Goal: Information Seeking & Learning: Learn about a topic

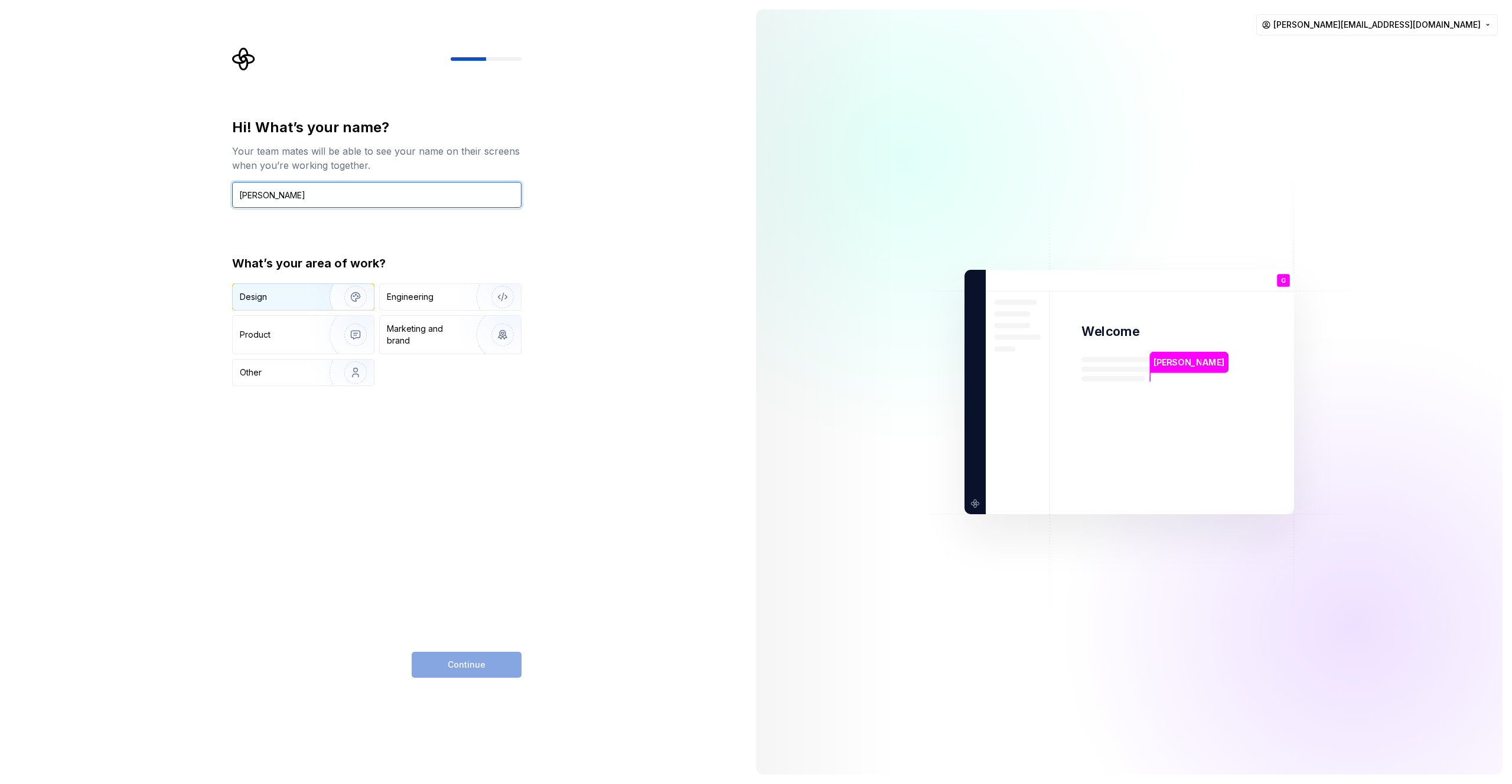
type input "[PERSON_NAME]"
click at [348, 293] on img "button" at bounding box center [347, 296] width 76 height 79
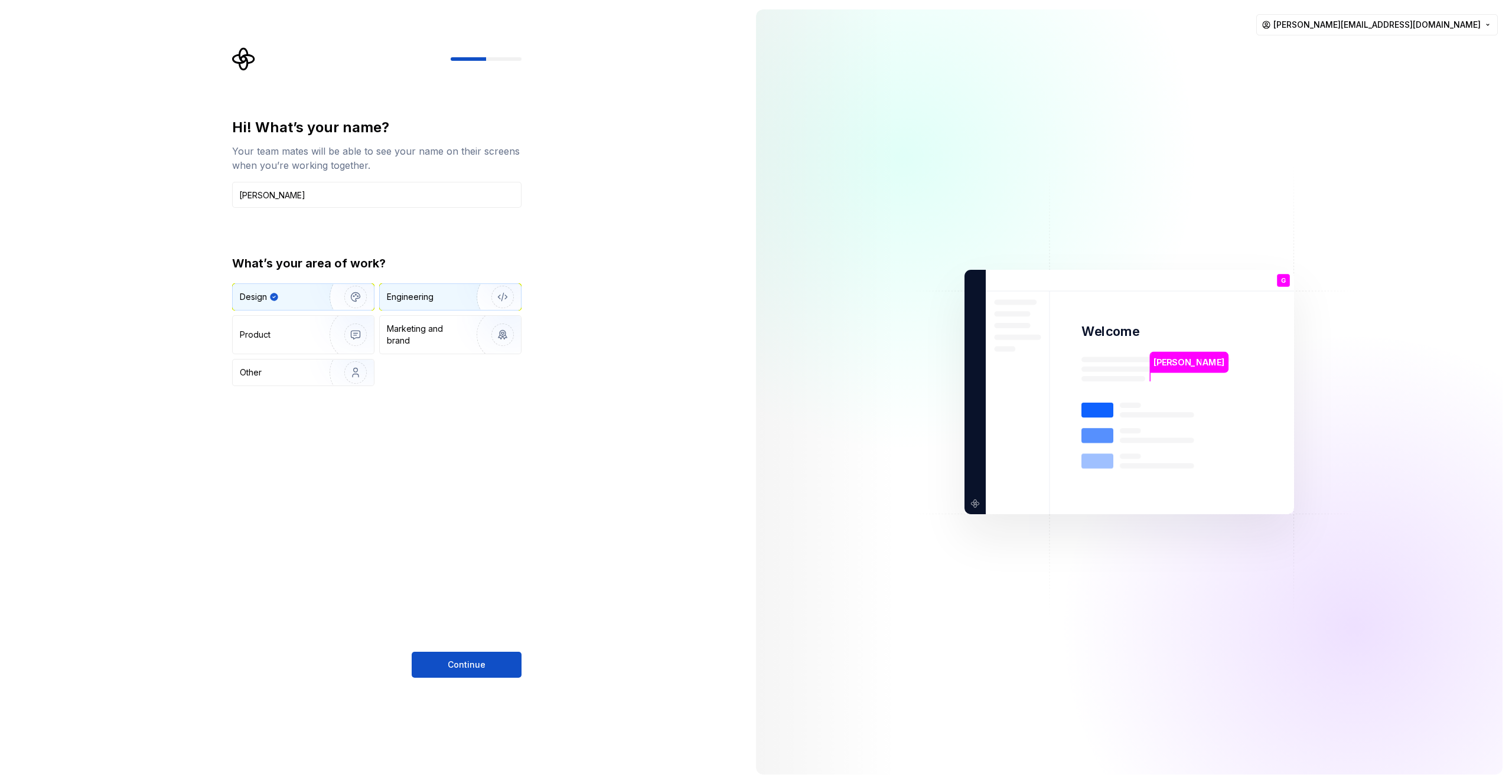
click at [443, 299] on div "Engineering" at bounding box center [434, 296] width 94 height 12
click at [363, 300] on img "button" at bounding box center [347, 296] width 76 height 79
click at [489, 307] on img "button" at bounding box center [495, 296] width 76 height 79
click at [354, 365] on img "button" at bounding box center [347, 372] width 76 height 79
click at [446, 284] on div "Engineering" at bounding box center [450, 296] width 141 height 26
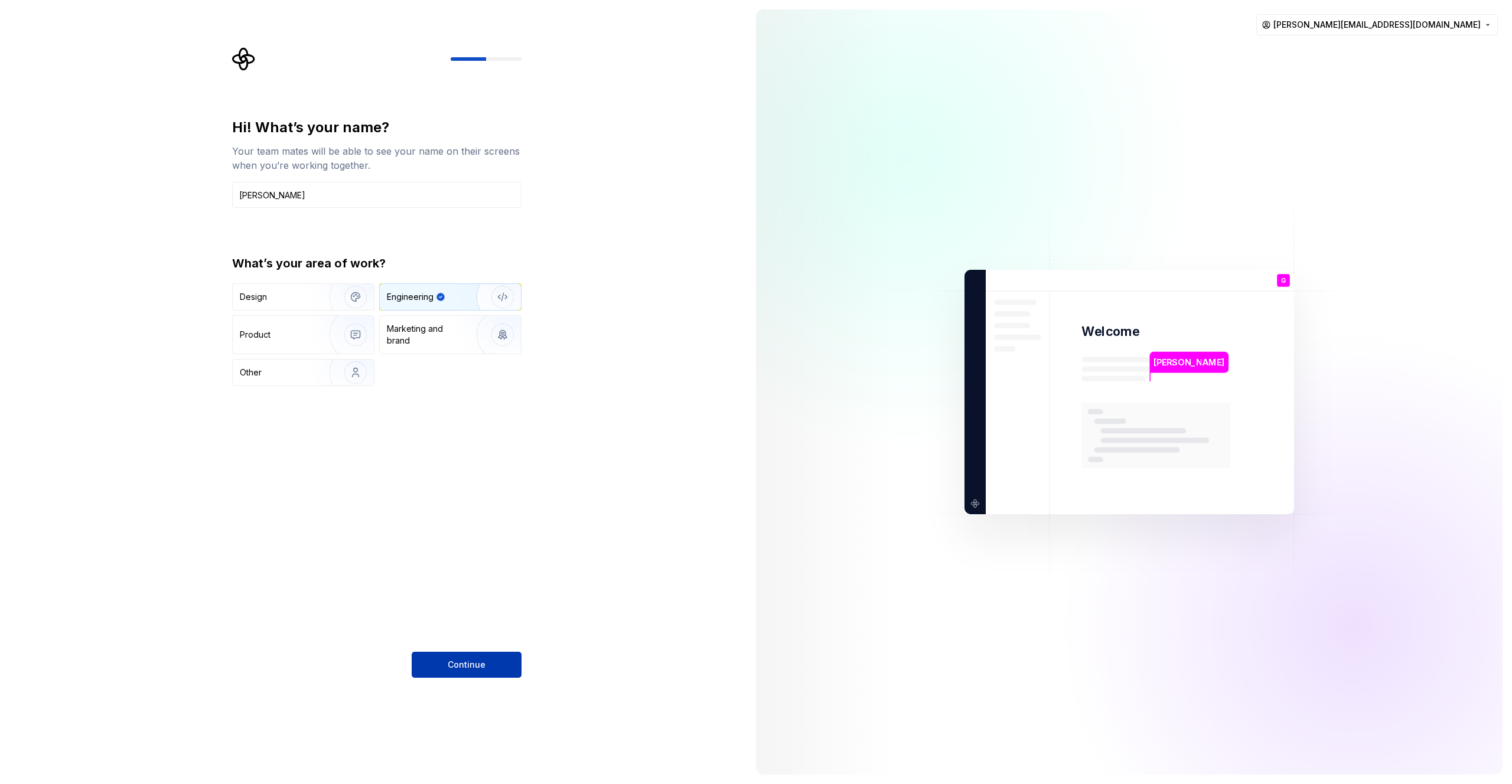
click at [460, 661] on span "Continue" at bounding box center [467, 664] width 37 height 12
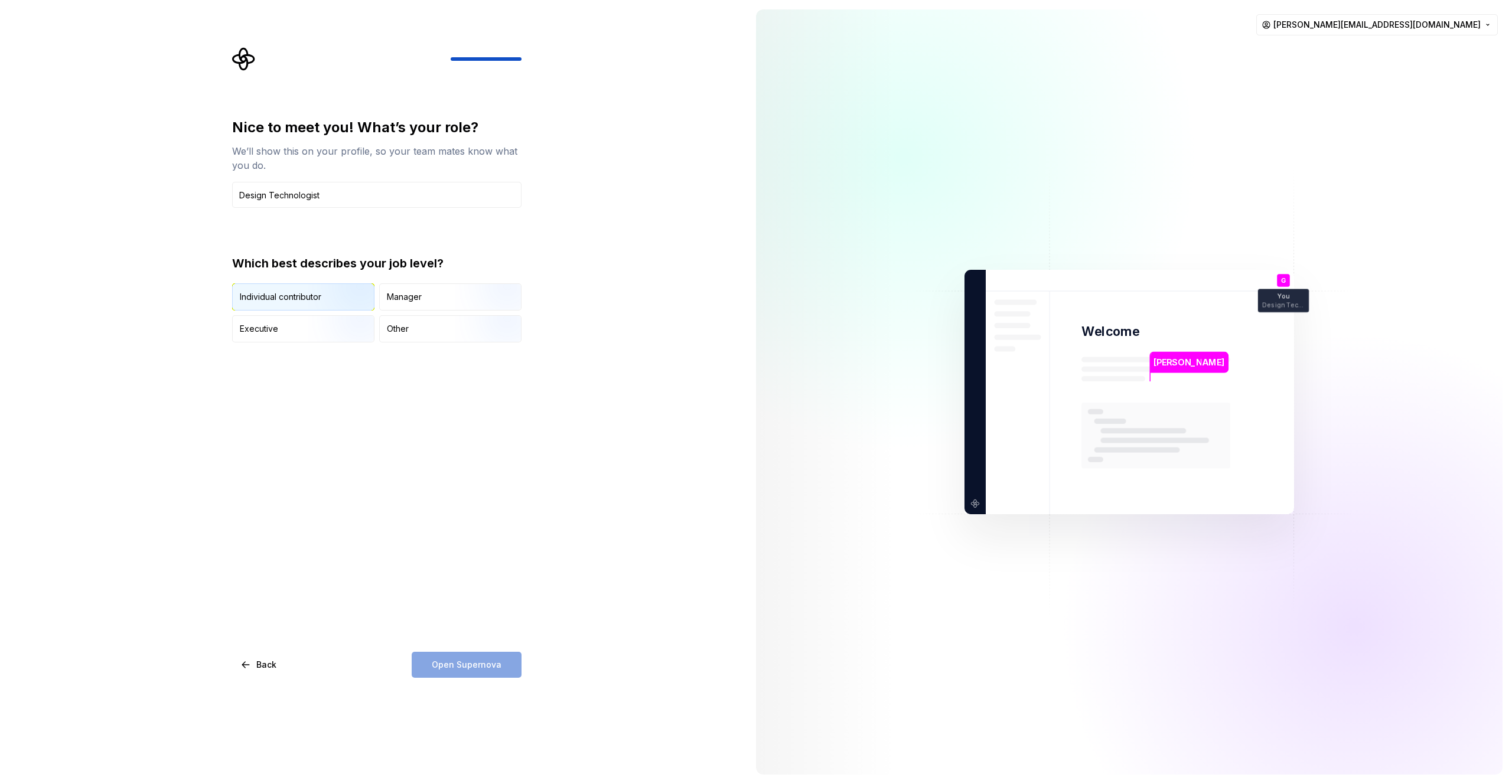
type input "Design Technologist"
click at [325, 288] on img "button" at bounding box center [345, 311] width 76 height 79
click at [455, 670] on span "Open Supernova" at bounding box center [466, 664] width 69 height 12
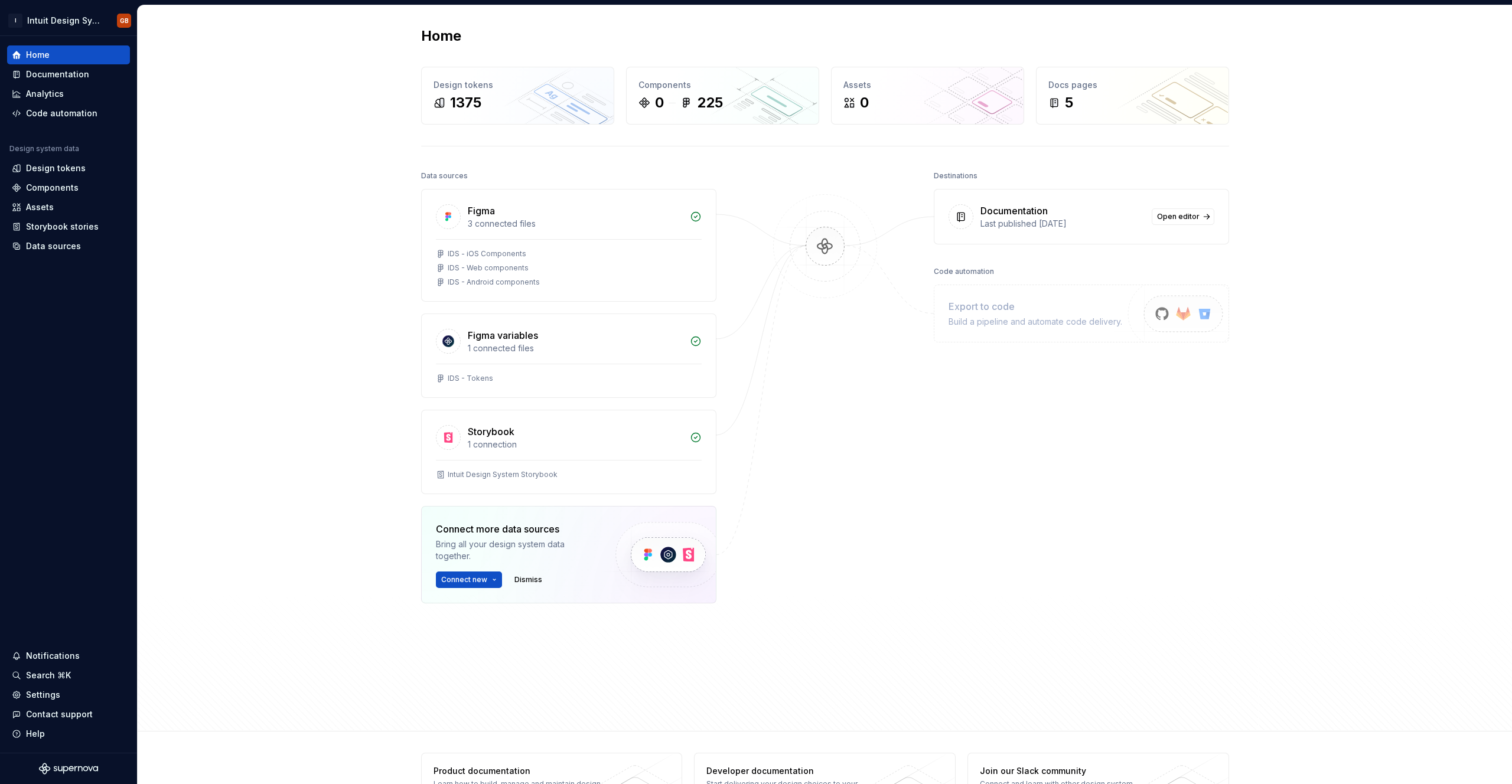
drag, startPoint x: 803, startPoint y: 250, endPoint x: 816, endPoint y: 252, distance: 13.2
click at [830, 255] on img at bounding box center [825, 258] width 115 height 128
click at [732, 112] on div "Components 0 225" at bounding box center [723, 95] width 192 height 57
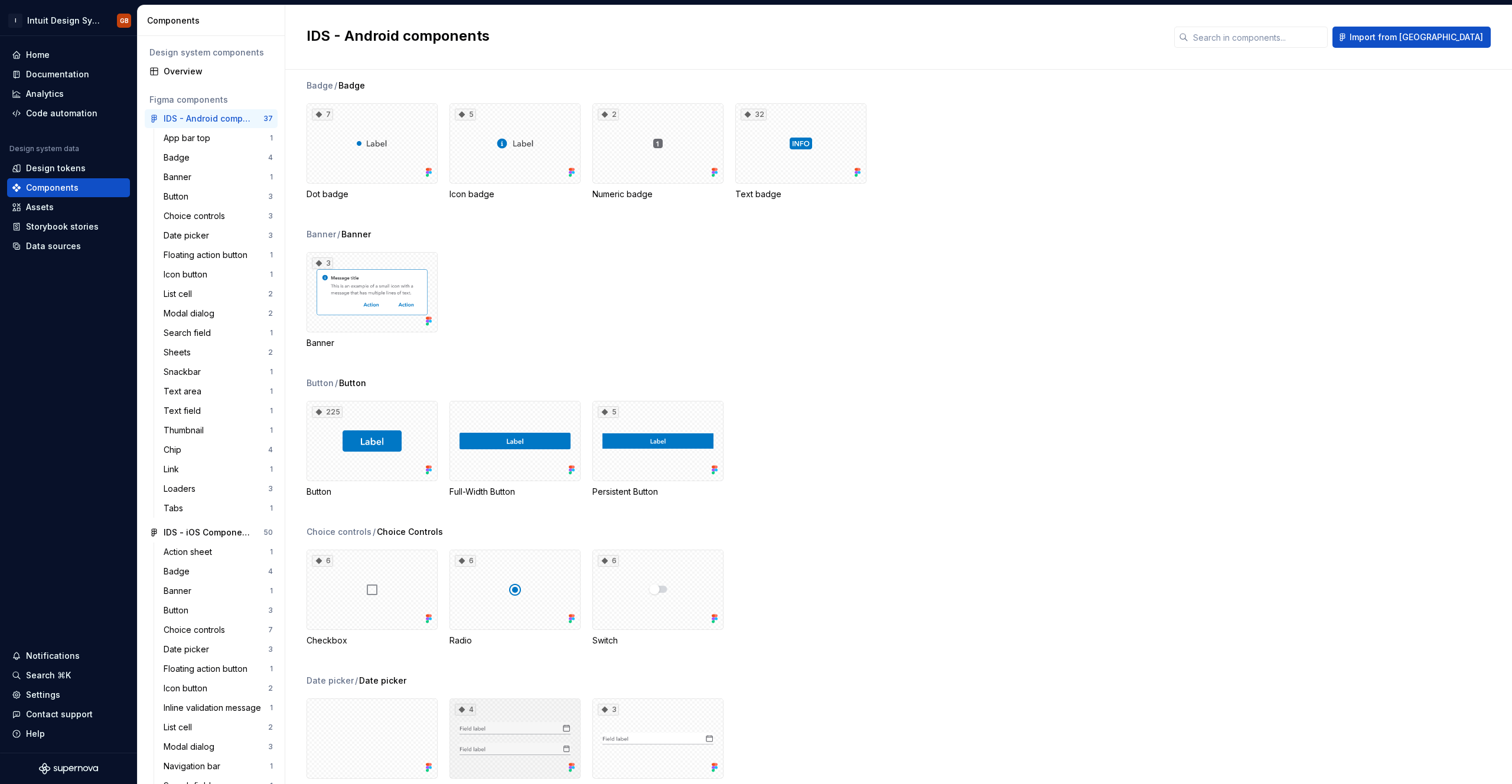
scroll to position [131, 0]
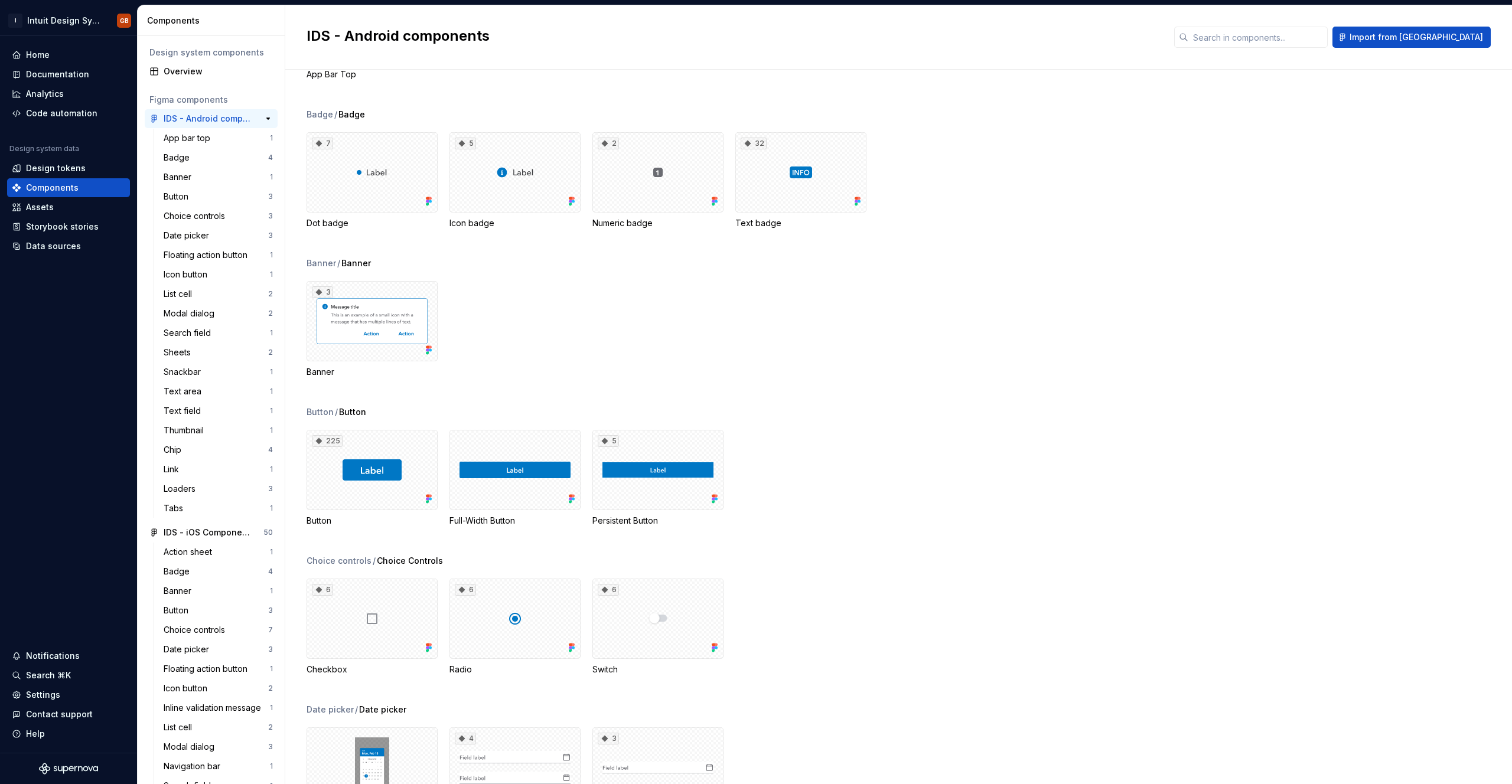
click at [220, 116] on div "IDS - Android components" at bounding box center [208, 119] width 88 height 12
click at [183, 115] on div "IDS - Android components" at bounding box center [208, 119] width 88 height 12
click at [183, 537] on div "IDS - iOS Components" at bounding box center [208, 532] width 88 height 12
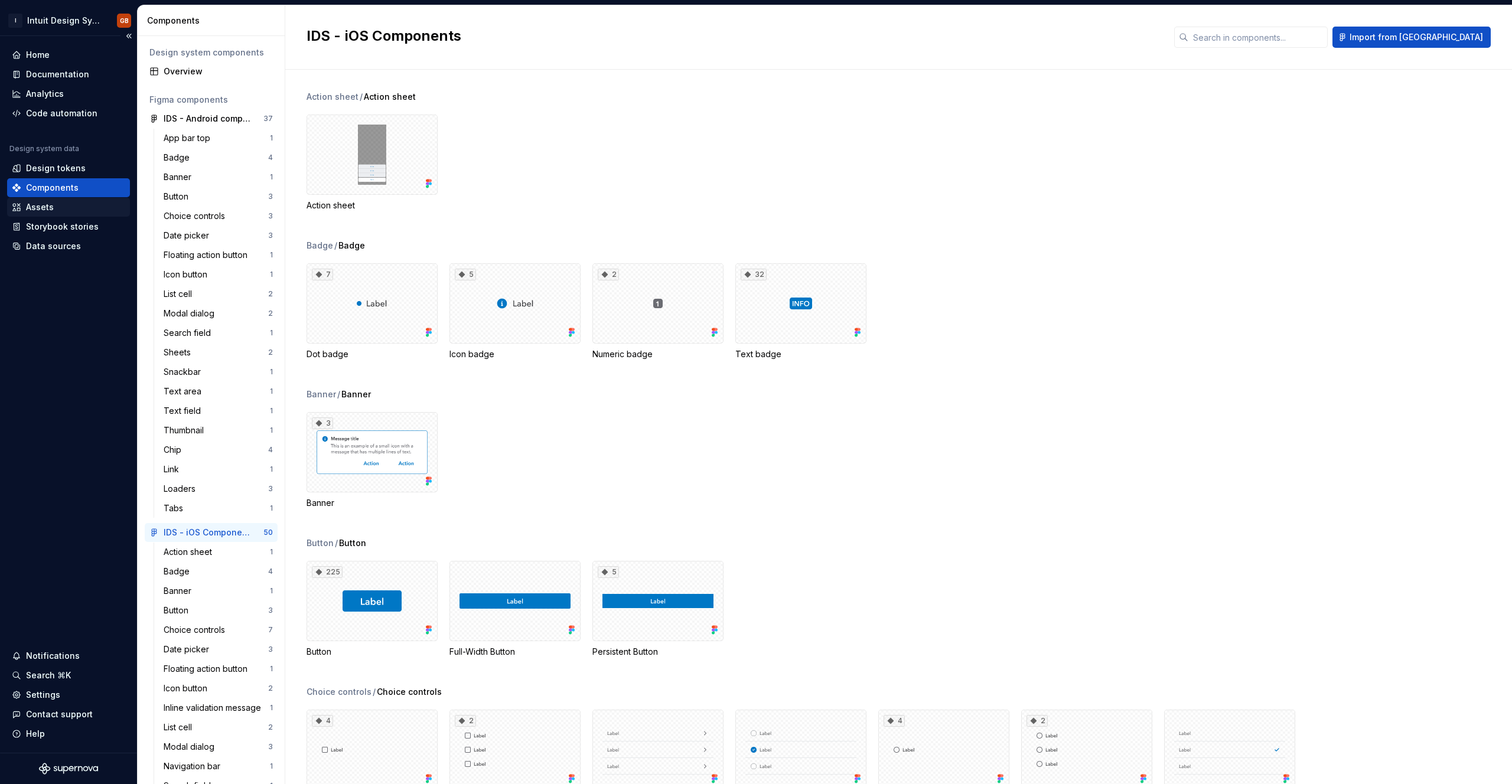
click at [57, 215] on div "Assets" at bounding box center [68, 207] width 123 height 19
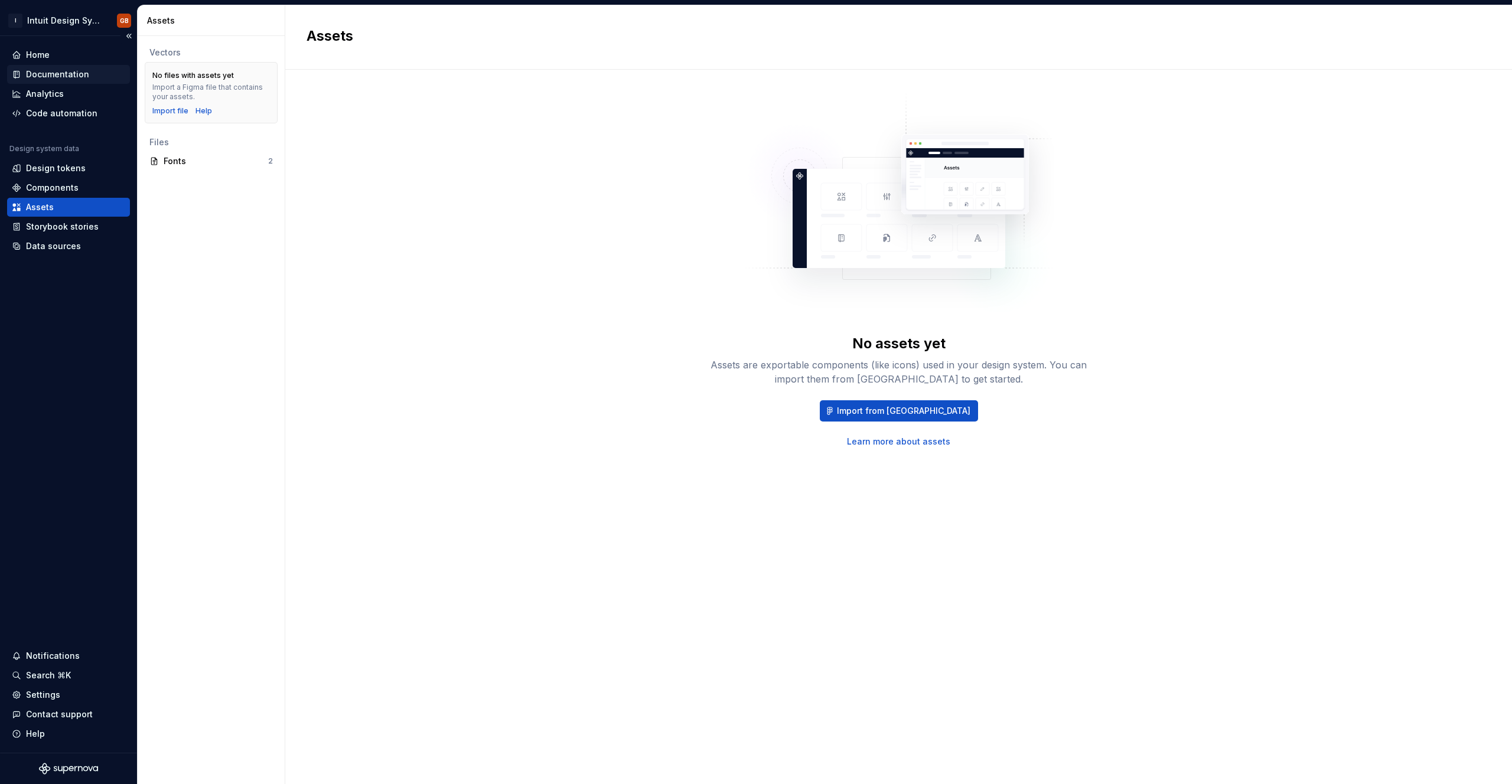
click at [38, 76] on div "Documentation" at bounding box center [57, 74] width 63 height 12
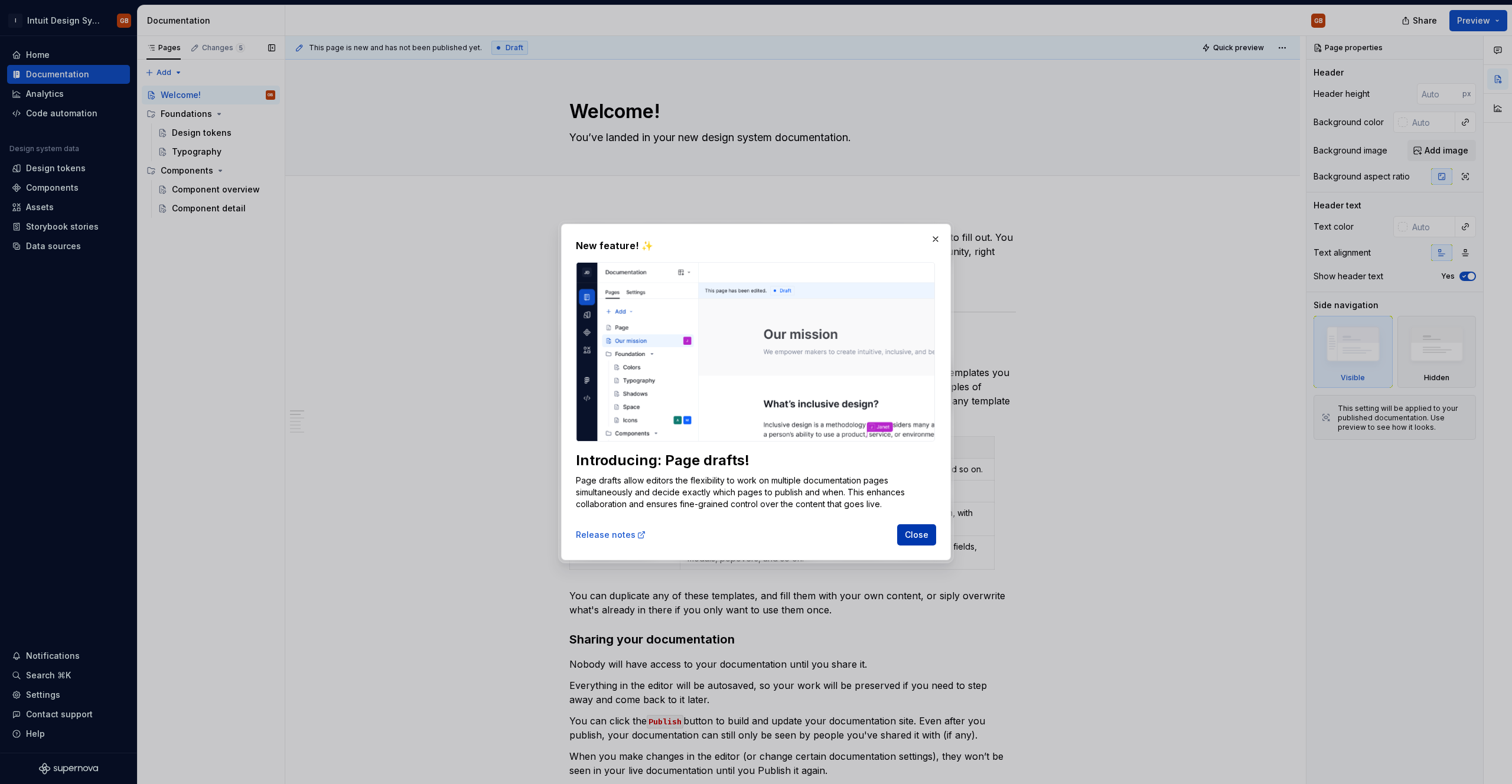
click at [919, 535] on span "Close" at bounding box center [916, 534] width 23 height 12
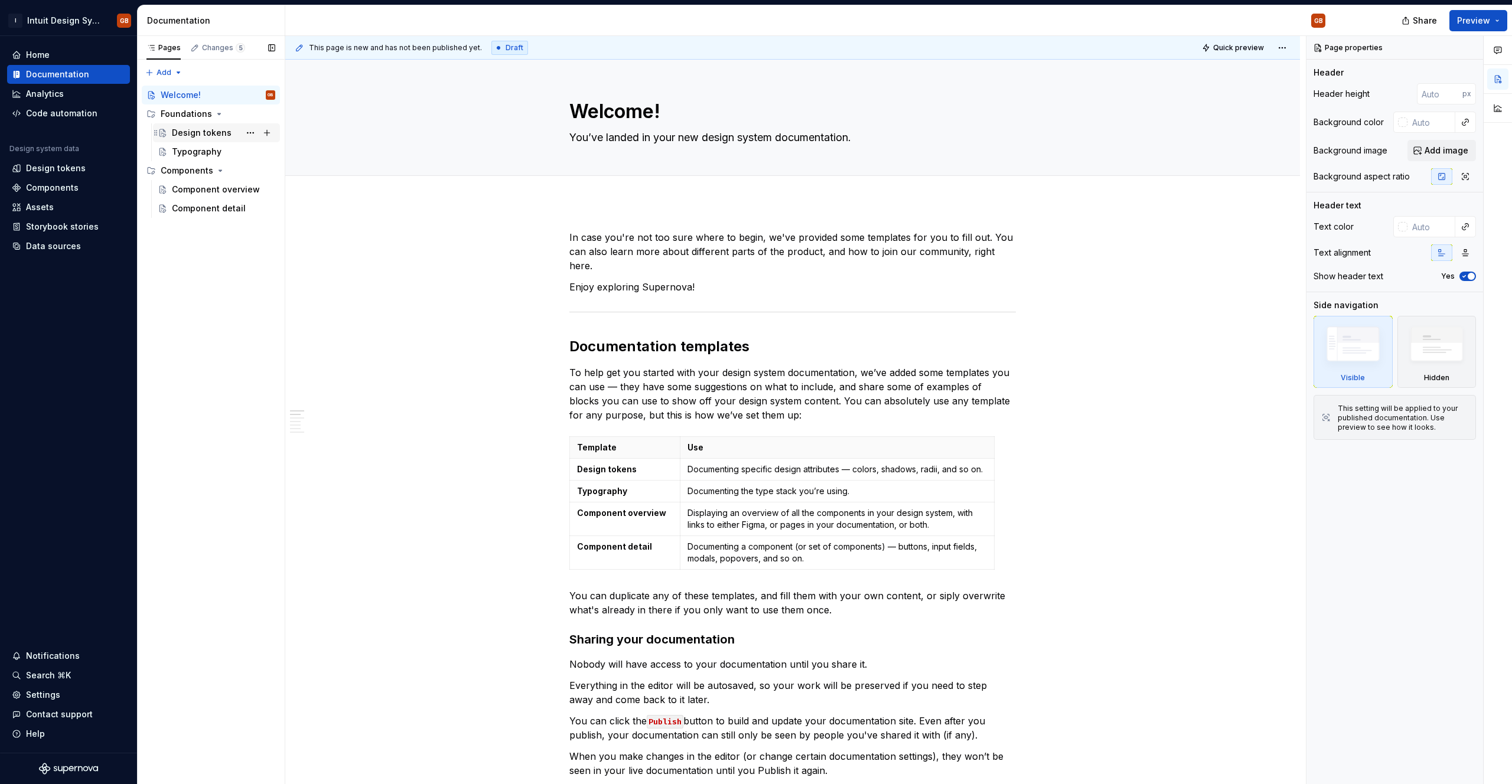
click at [202, 134] on div "Design tokens" at bounding box center [201, 133] width 59 height 12
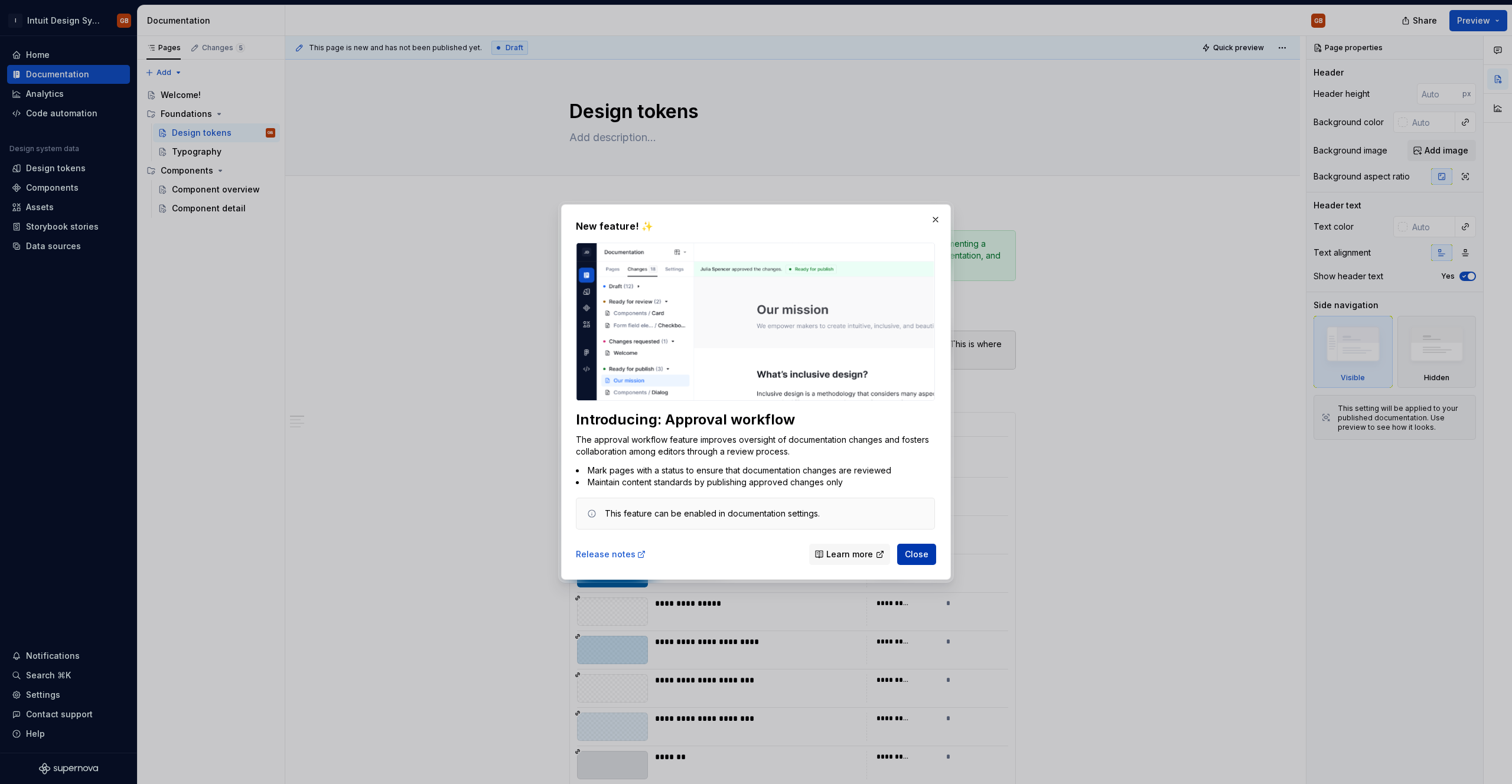
click at [921, 553] on span "Close" at bounding box center [916, 554] width 23 height 12
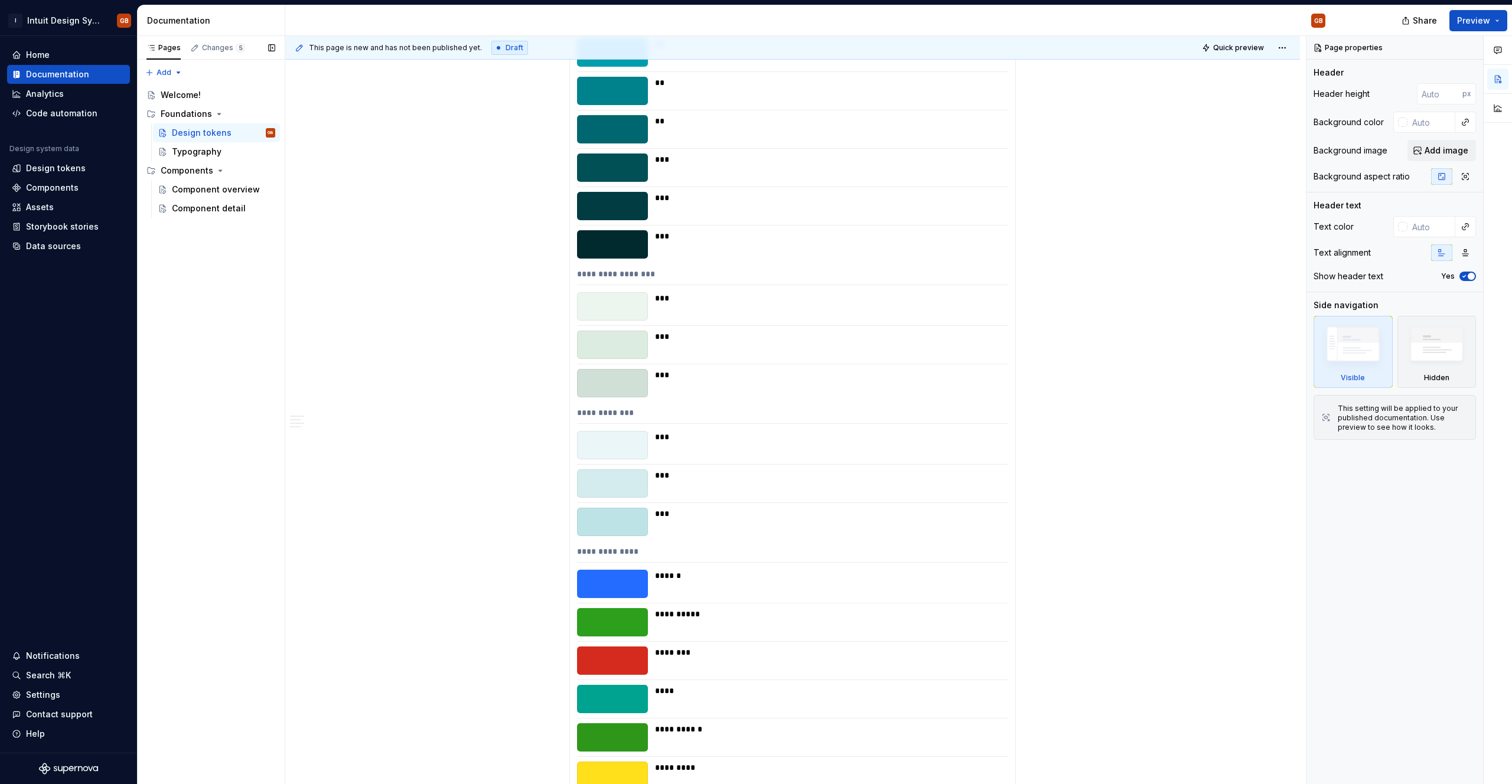
scroll to position [2791, 0]
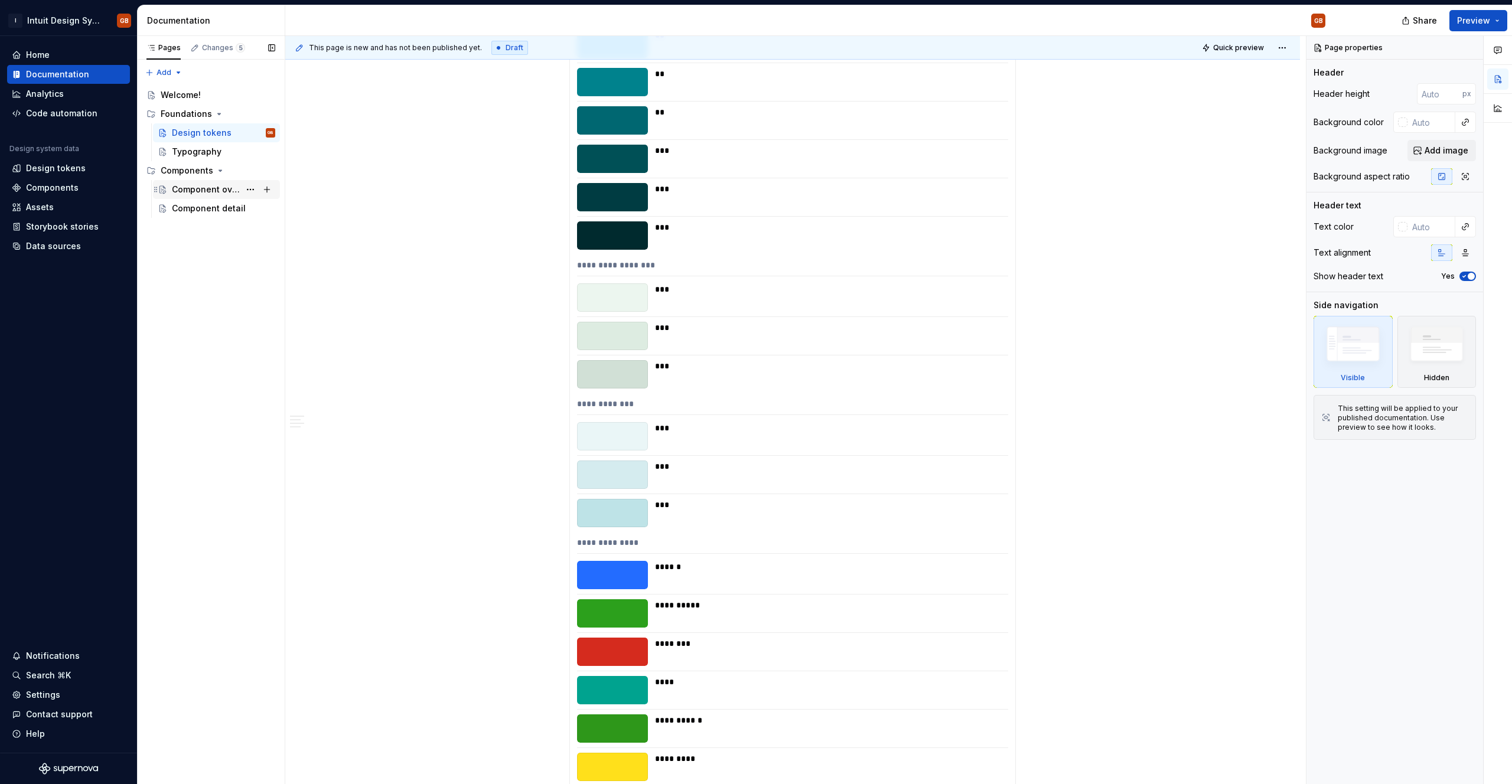
click at [227, 193] on div "Component overview" at bounding box center [205, 189] width 68 height 12
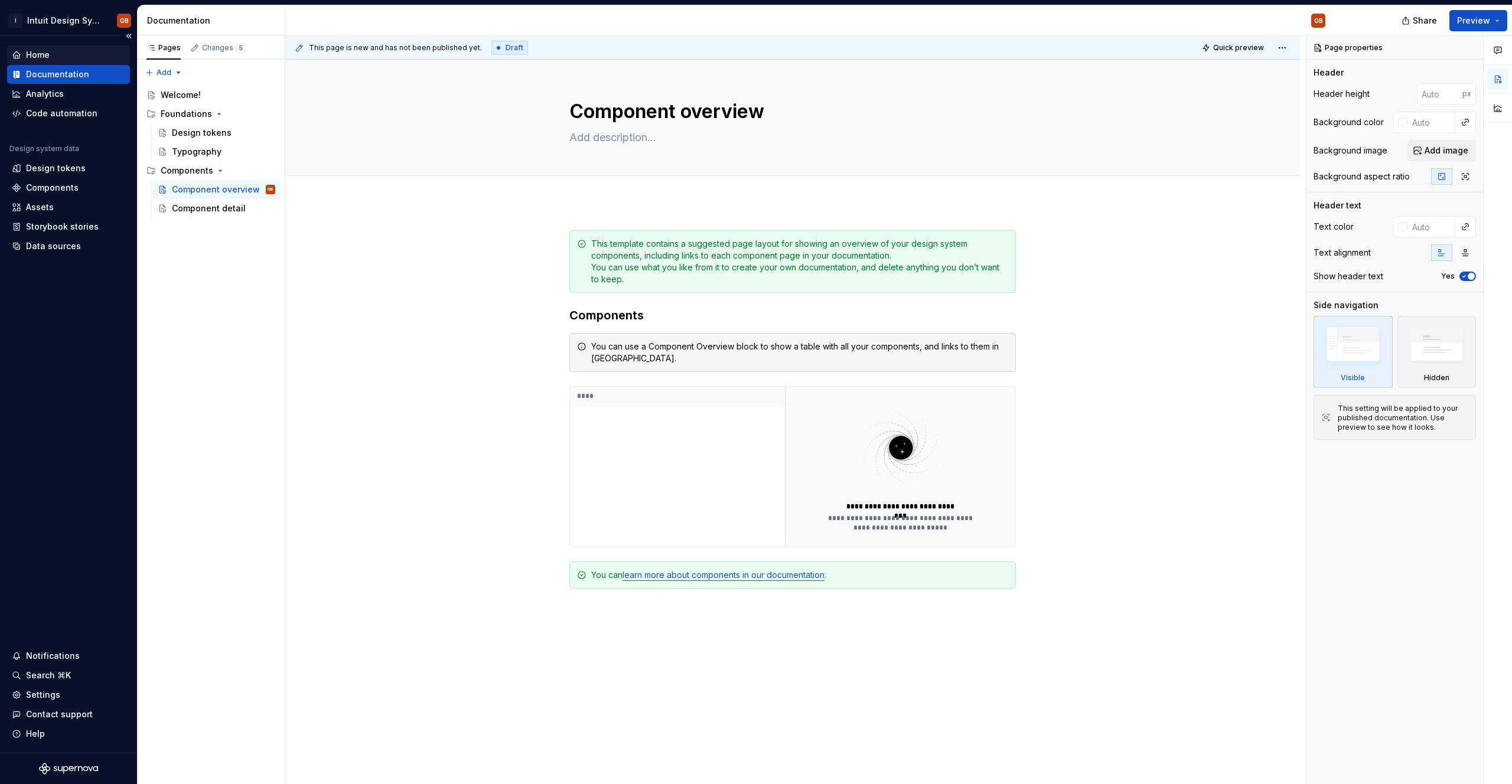
click at [57, 46] on div "Home" at bounding box center [68, 55] width 123 height 19
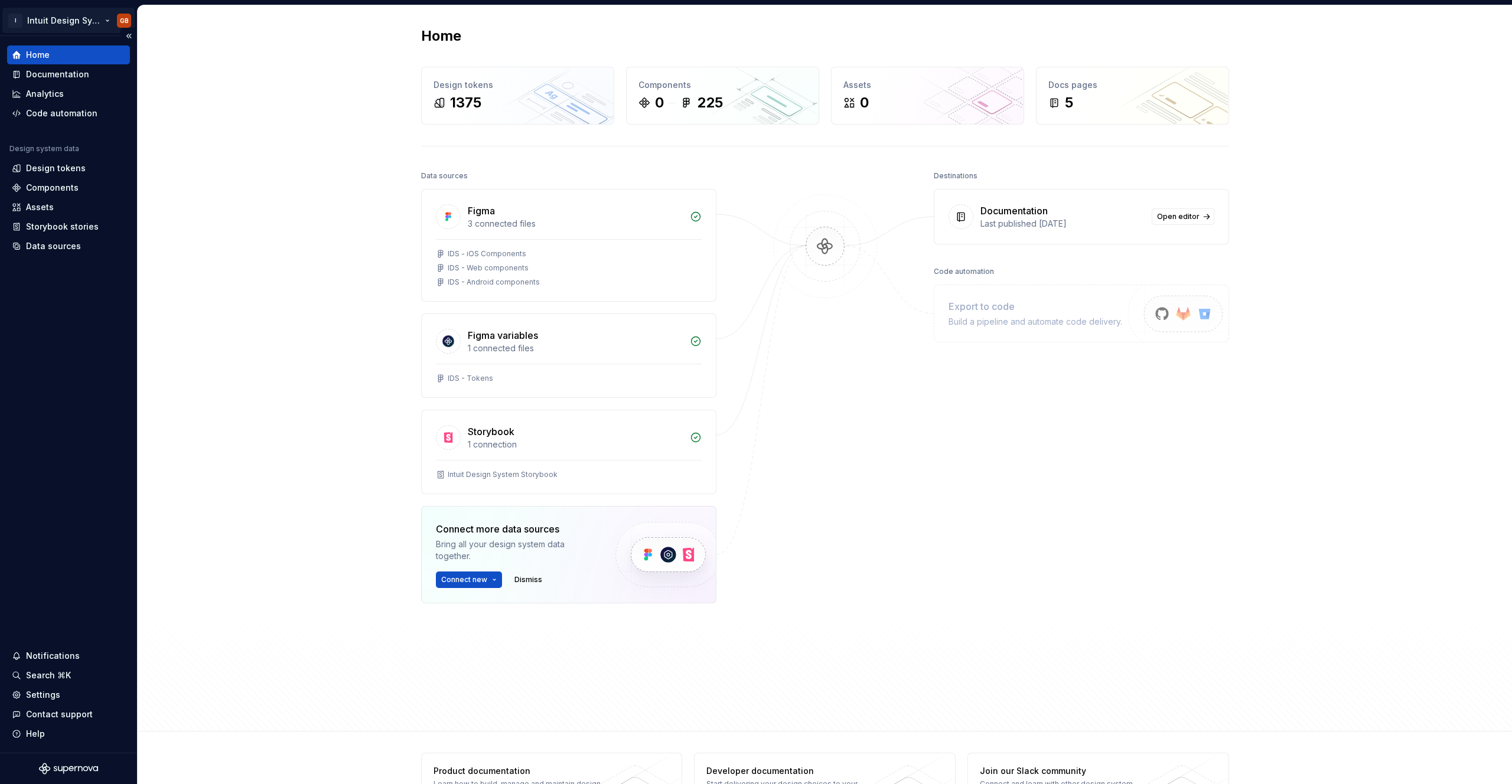
click at [86, 19] on html "I Intuit Design System GB Home Documentation Analytics Code automation Design s…" at bounding box center [756, 392] width 1512 height 784
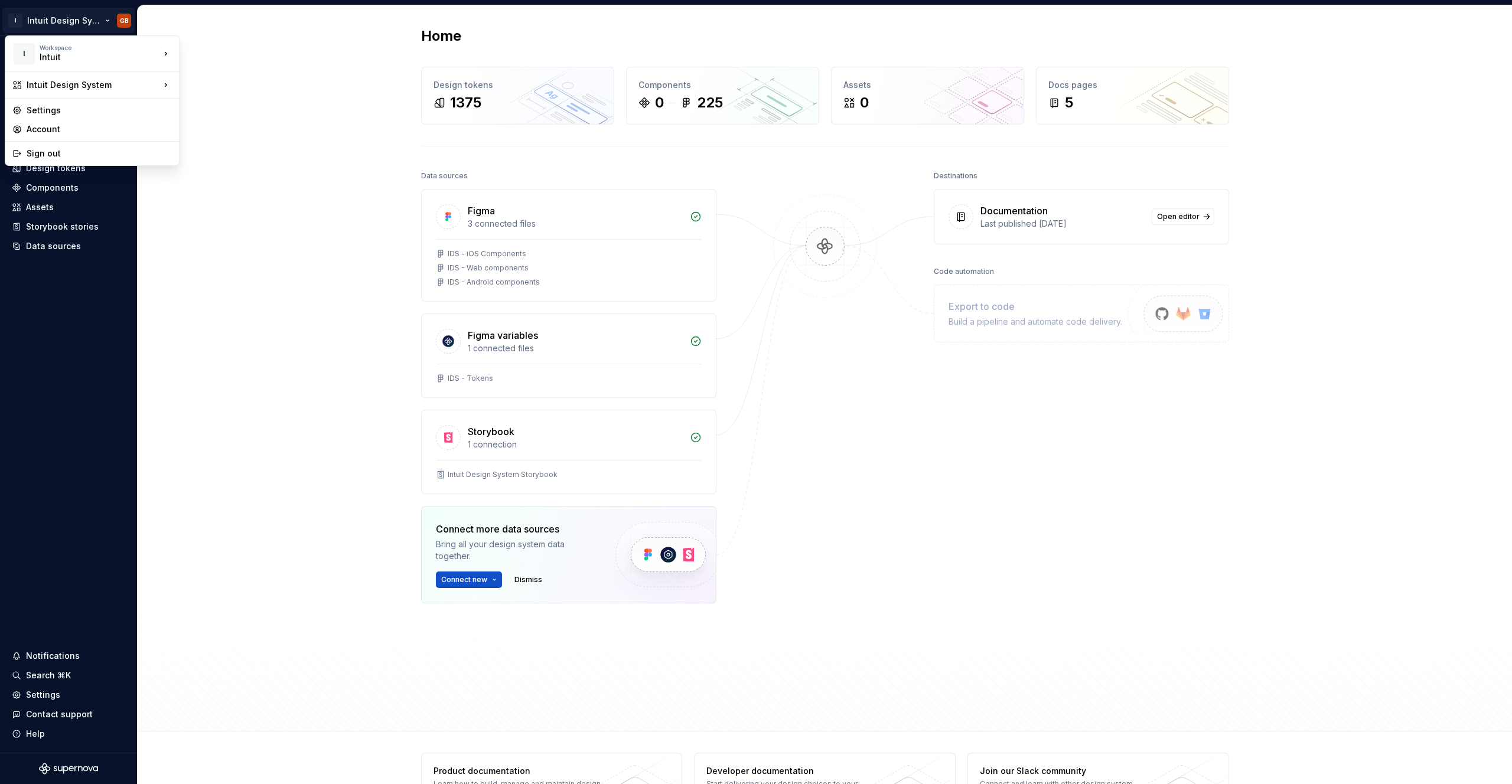
click at [203, 211] on html "I Intuit Design System GB Home Documentation Analytics Code automation Design s…" at bounding box center [756, 392] width 1512 height 784
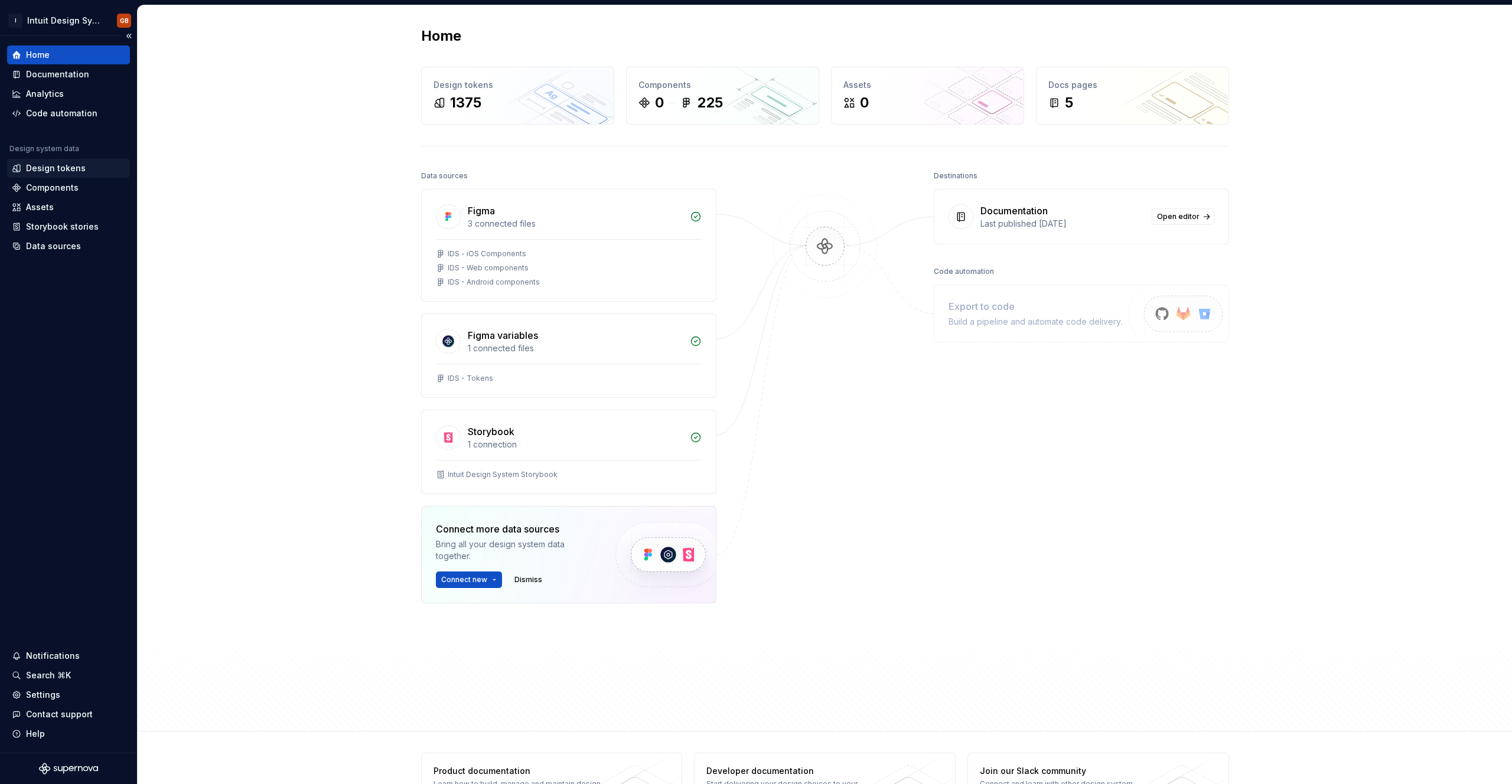
click at [55, 166] on div "Design tokens" at bounding box center [55, 168] width 59 height 12
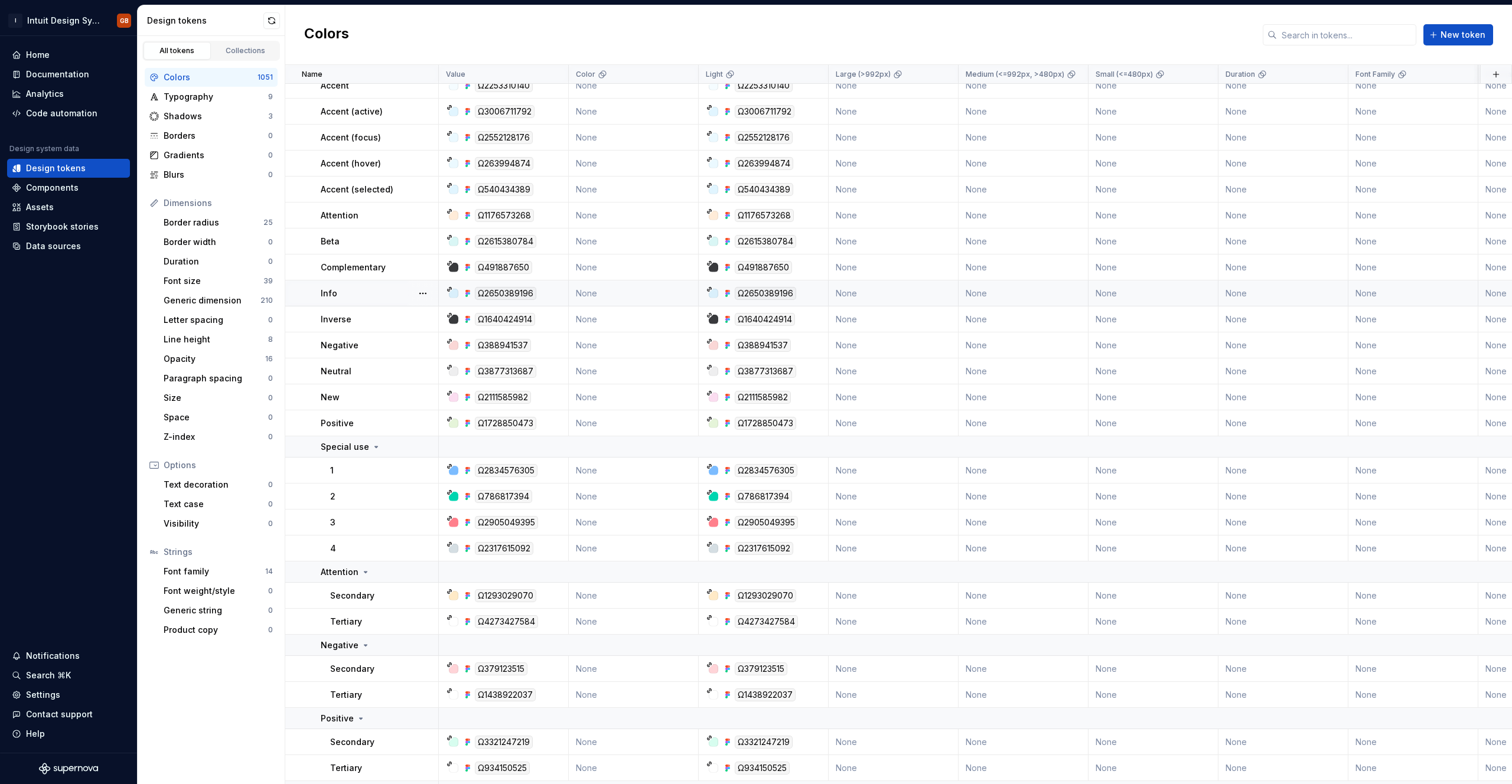
scroll to position [9060, 0]
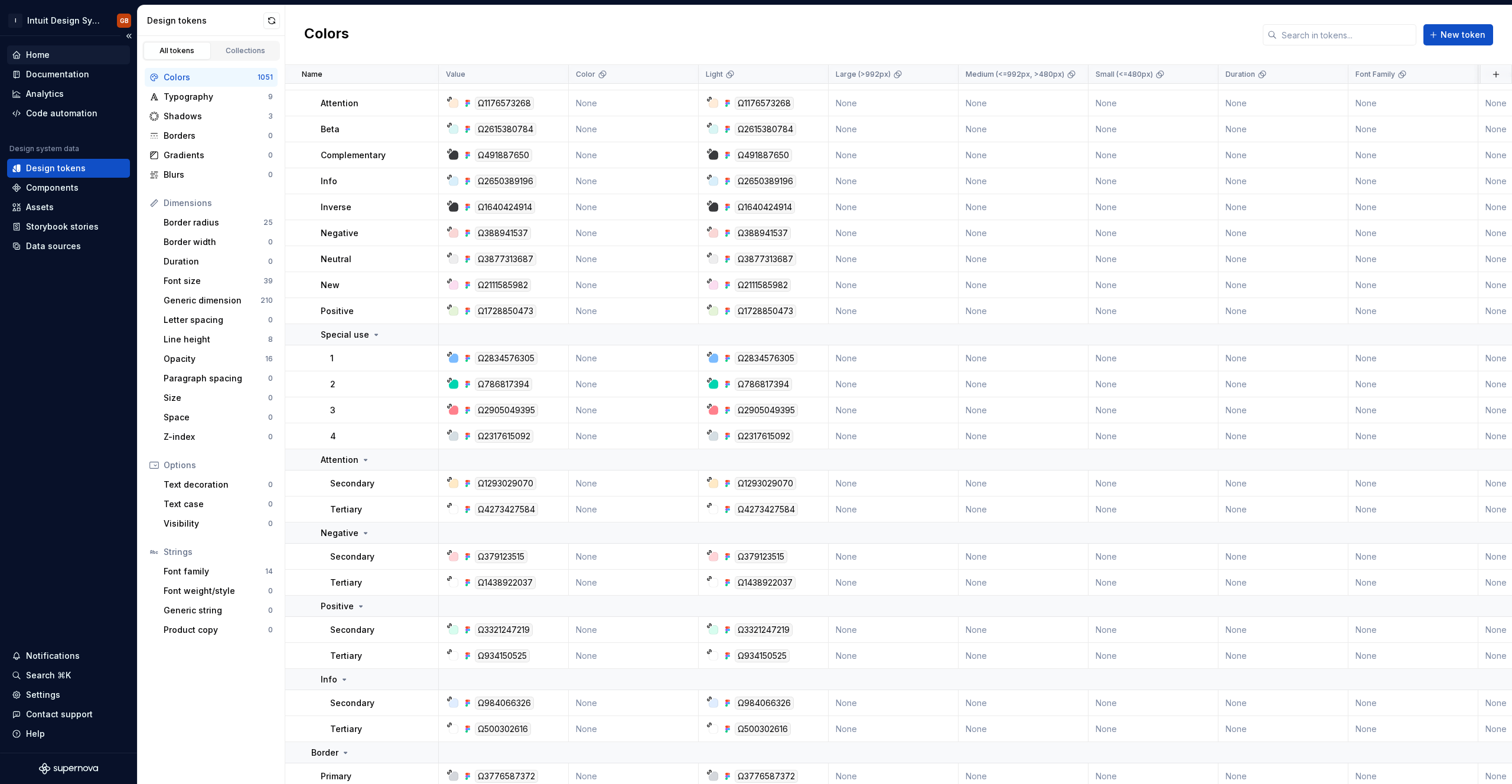
click at [52, 52] on div "Home" at bounding box center [68, 55] width 113 height 12
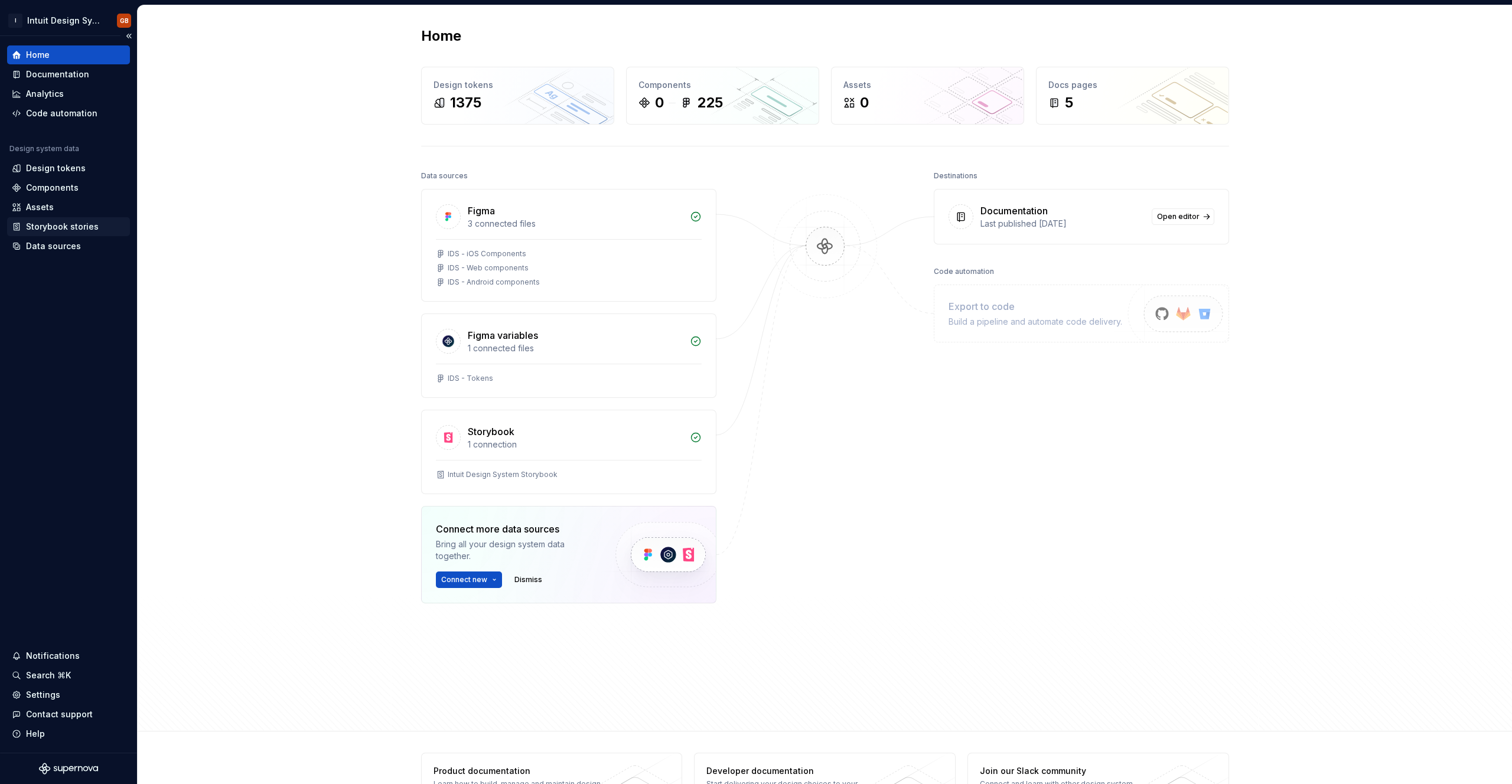
click at [57, 224] on div "Storybook stories" at bounding box center [62, 226] width 73 height 12
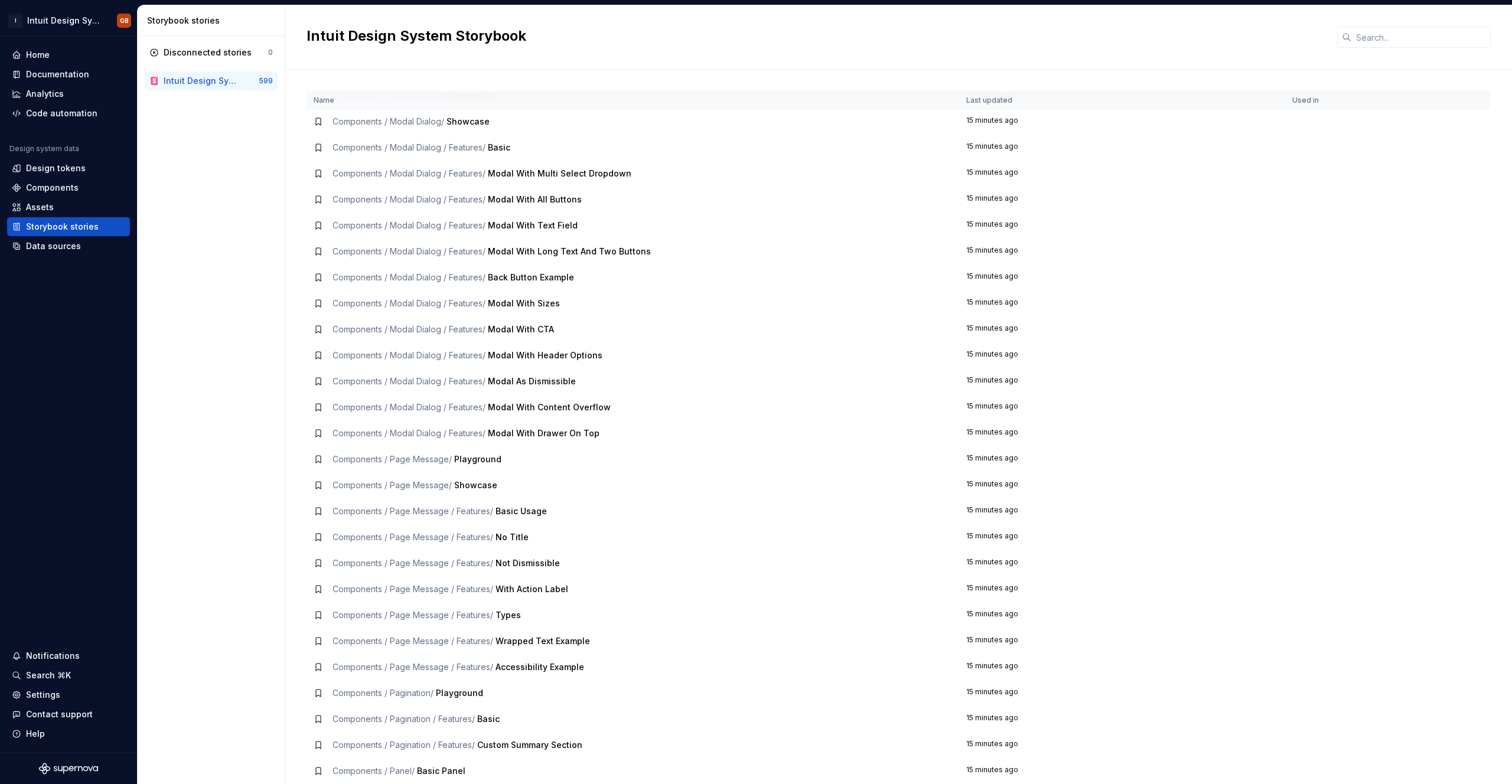
scroll to position [7299, 0]
click at [360, 204] on span "Components / Modal Dialog / Features /" at bounding box center [409, 200] width 153 height 10
click at [62, 243] on div "Data sources" at bounding box center [53, 246] width 55 height 12
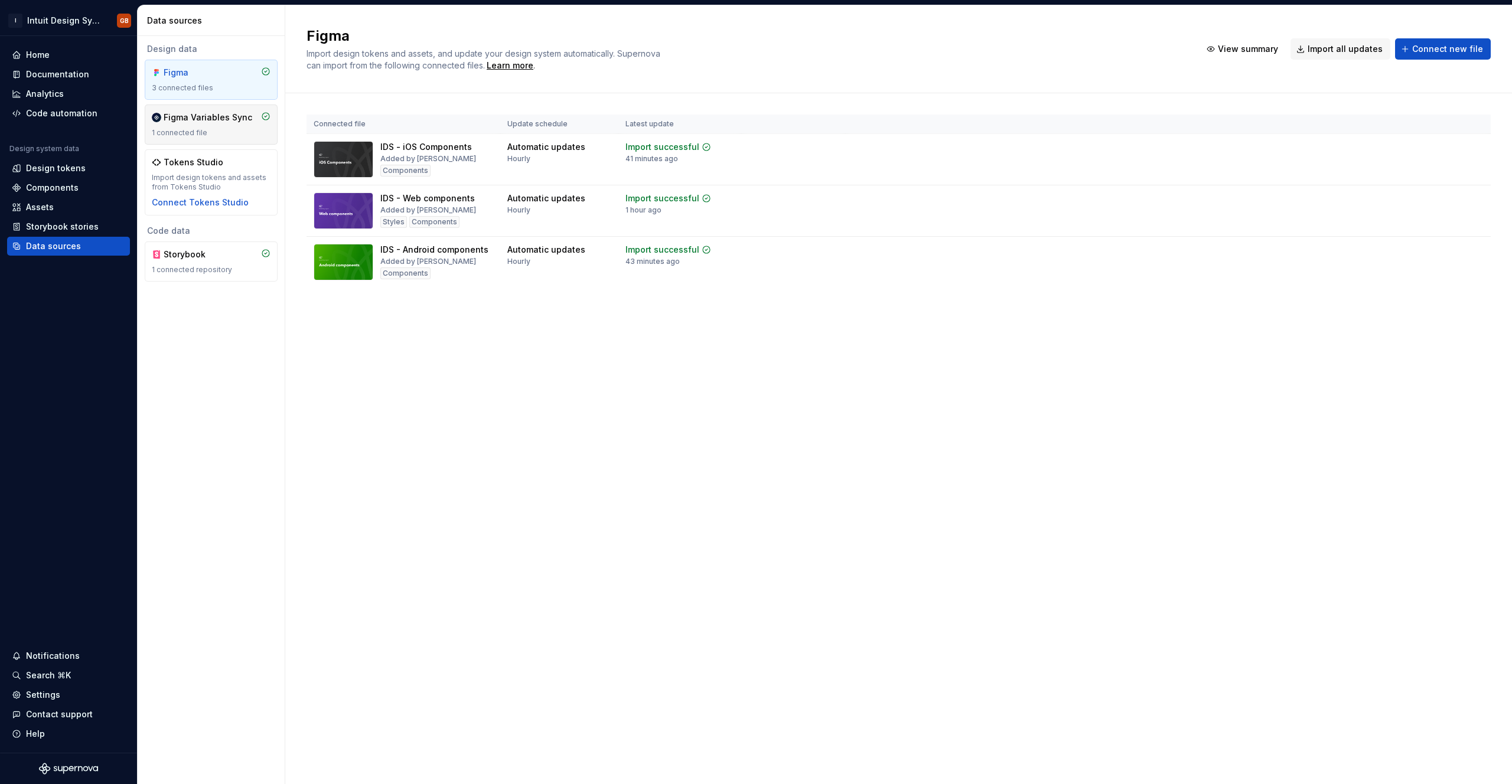
click at [205, 130] on div "1 connected file" at bounding box center [211, 133] width 119 height 9
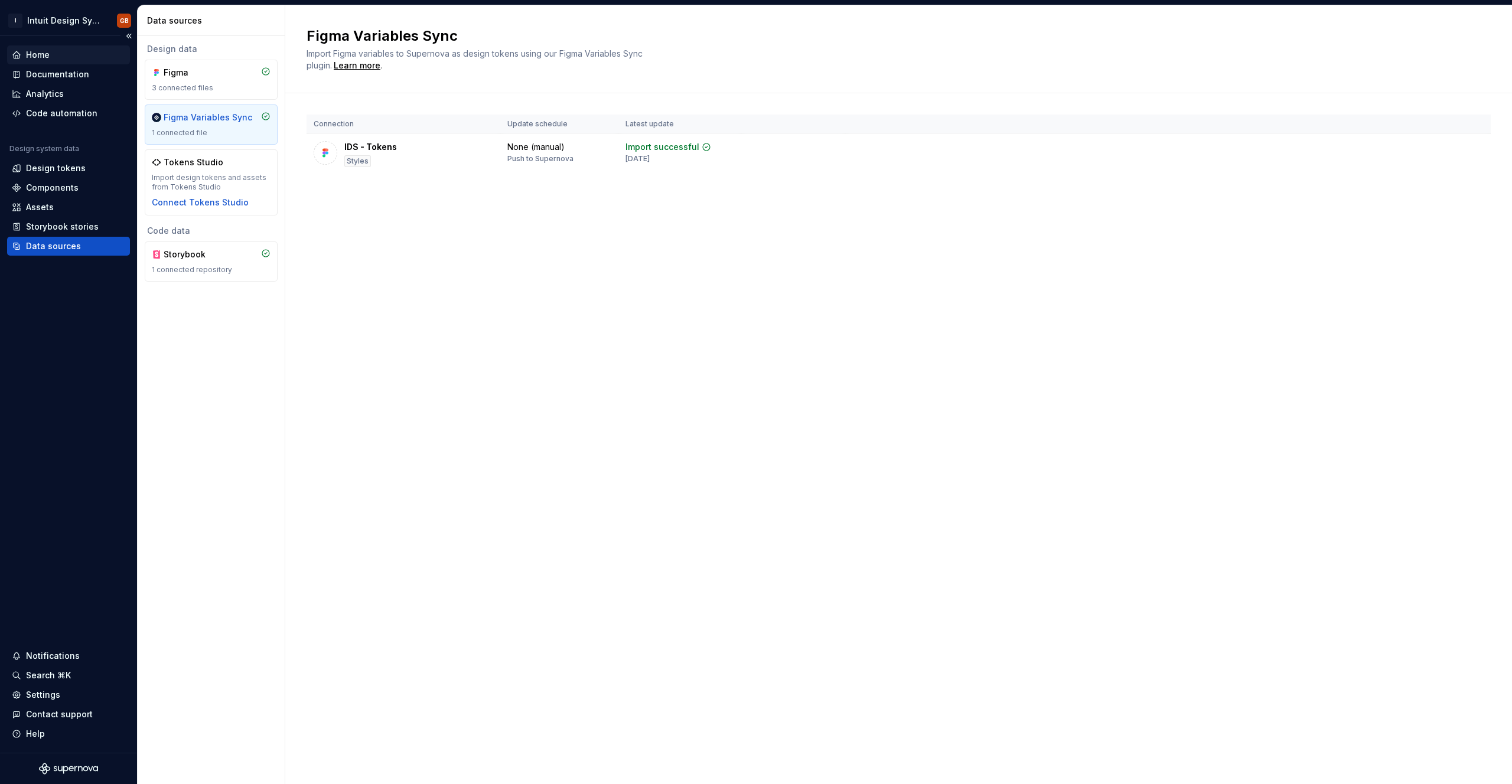
click at [43, 55] on div "Home" at bounding box center [37, 55] width 23 height 12
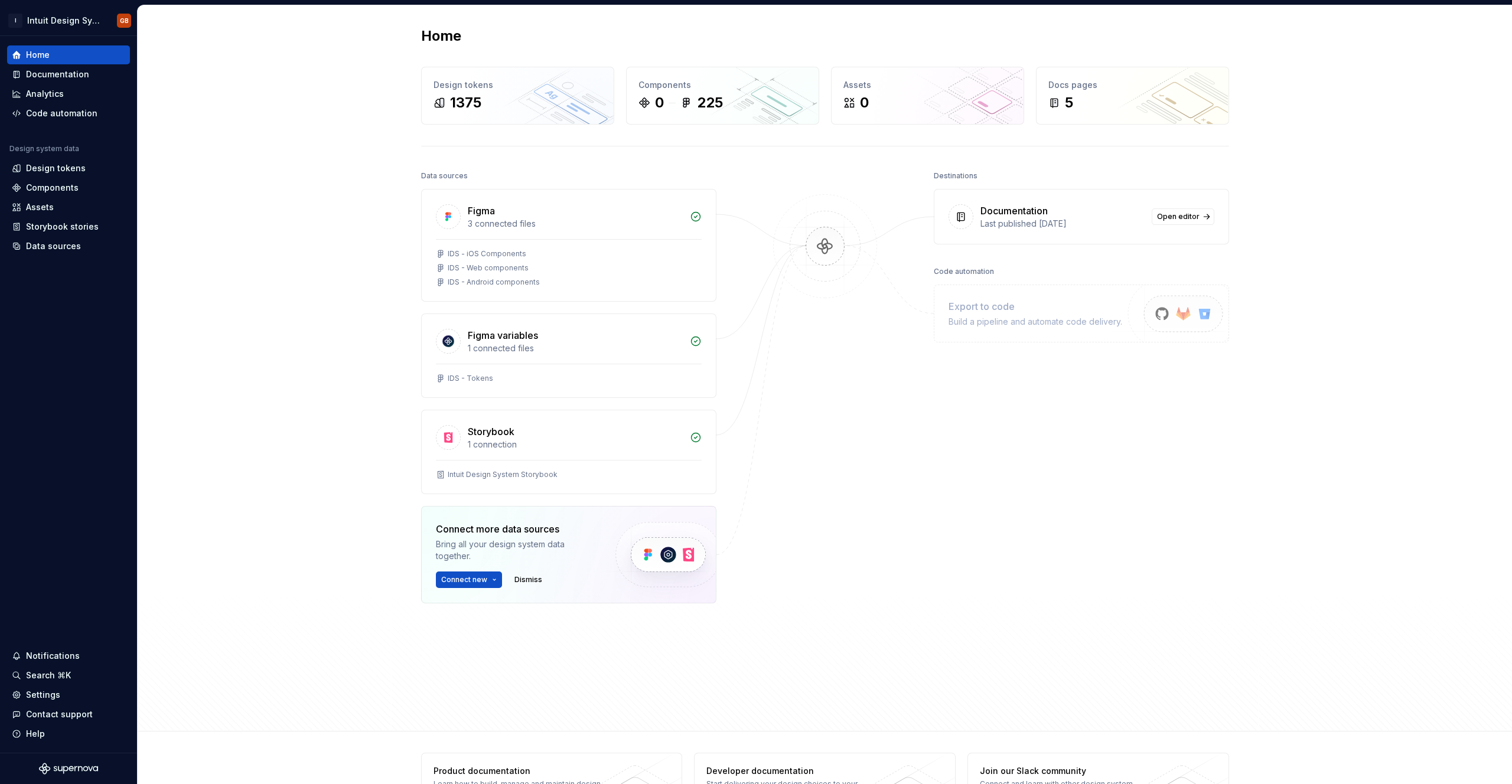
click at [992, 310] on div "Export to code" at bounding box center [1035, 307] width 173 height 14
click at [1183, 314] on img at bounding box center [1179, 326] width 145 height 96
click at [1203, 216] on link "Open editor" at bounding box center [1183, 216] width 62 height 16
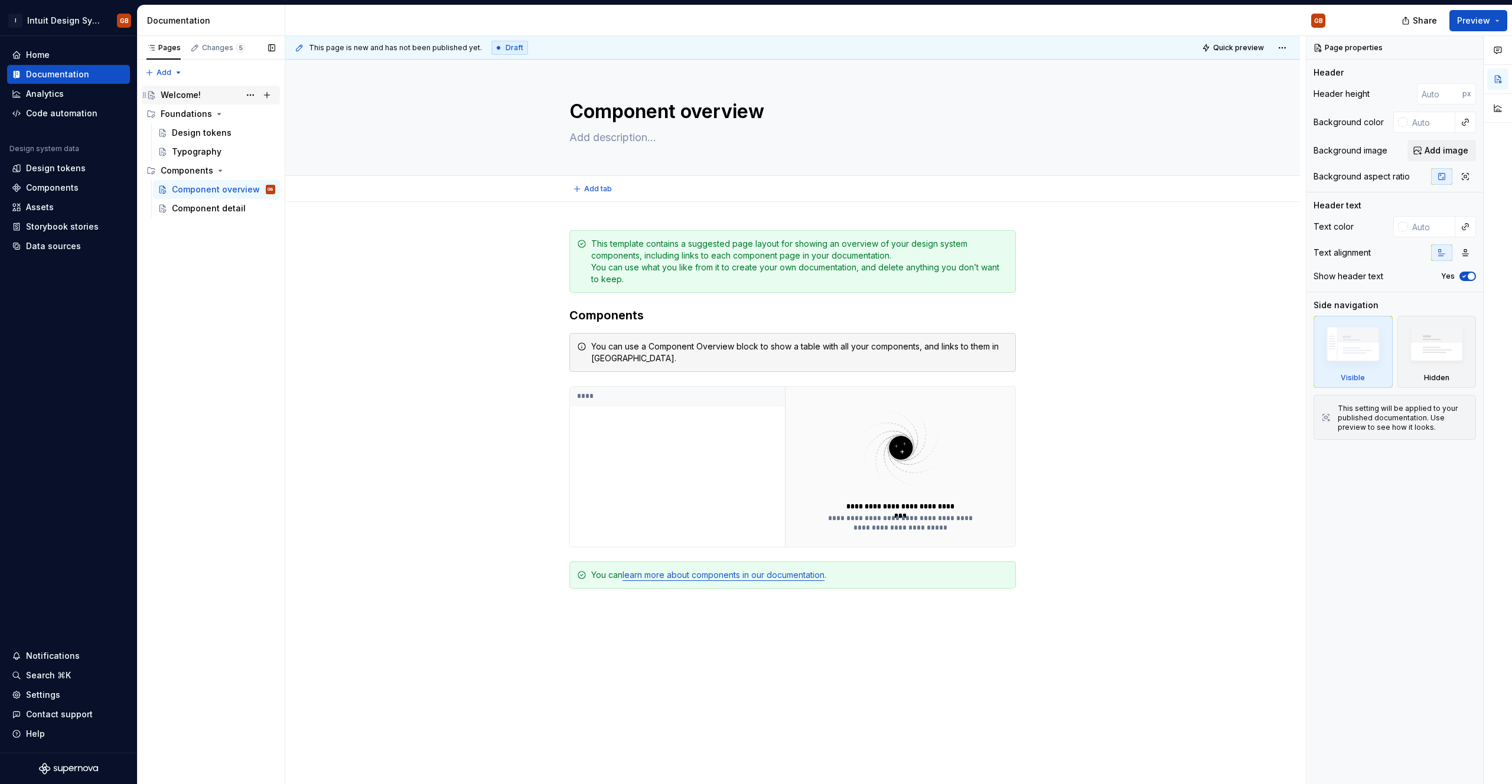
type textarea "*"
click at [39, 51] on div "Home" at bounding box center [37, 55] width 23 height 12
